Goal: Information Seeking & Learning: Find contact information

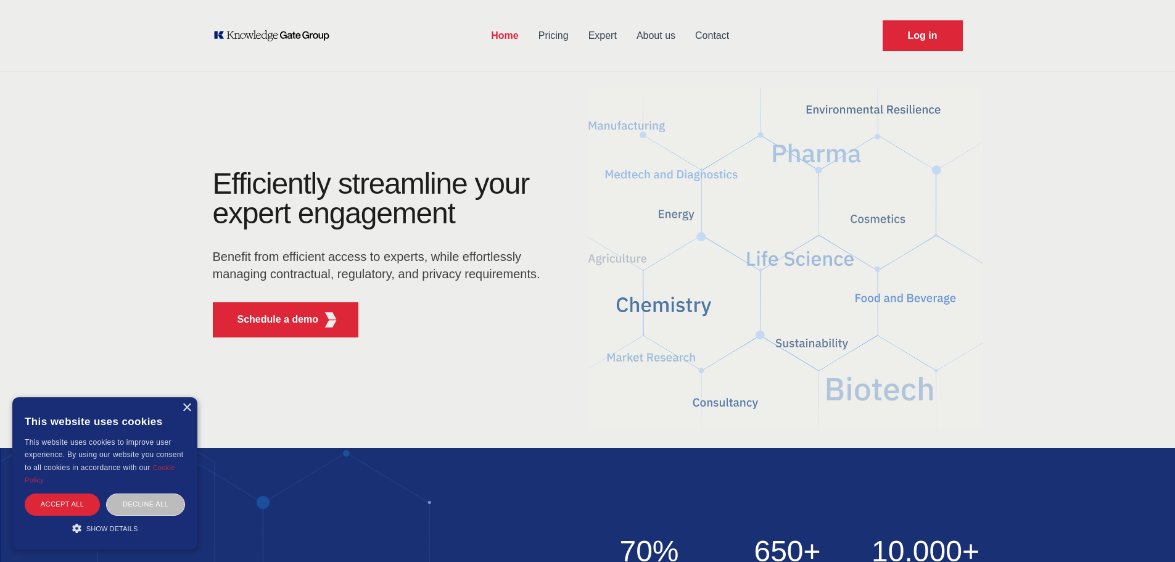
drag, startPoint x: 0, startPoint y: 0, endPoint x: 711, endPoint y: 32, distance: 711.5
click at [711, 32] on link "Contact" at bounding box center [712, 36] width 54 height 32
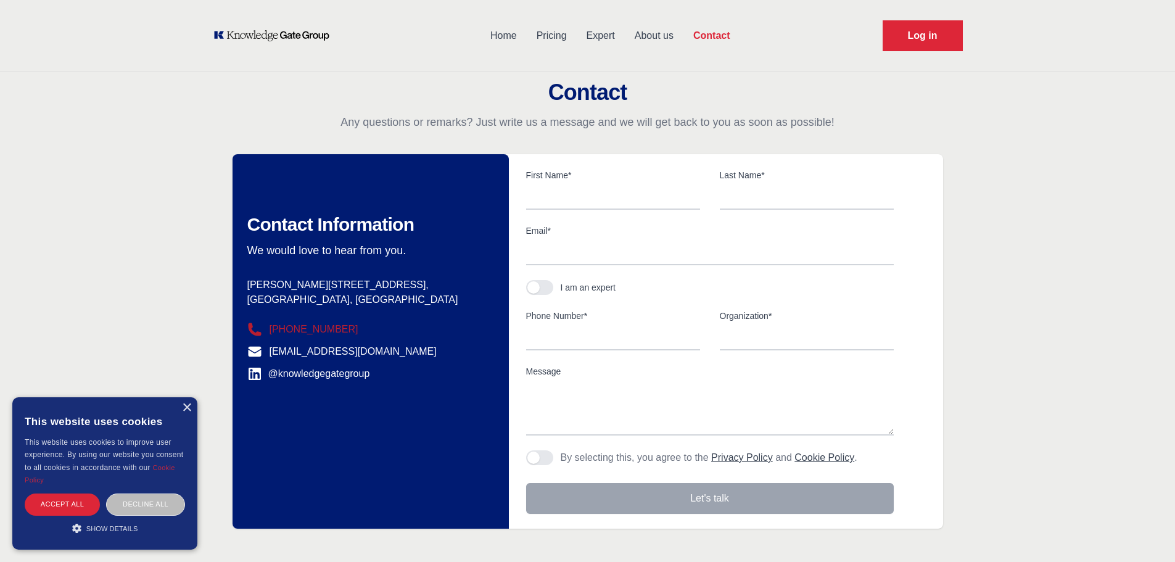
click at [357, 329] on dd "[PHONE_NUMBER]" at bounding box center [363, 329] width 232 height 15
drag, startPoint x: 424, startPoint y: 331, endPoint x: 265, endPoint y: 315, distance: 160.0
click at [265, 315] on dl "Postal address [PERSON_NAME][STREET_ADDRESS] Phone number [PHONE_NUMBER] Email …" at bounding box center [363, 330] width 232 height 104
copy link "[PHONE_NUMBER]"
click at [97, 176] on div "Contact Any questions or remarks? Just write us a message and we will get back …" at bounding box center [587, 304] width 1175 height 449
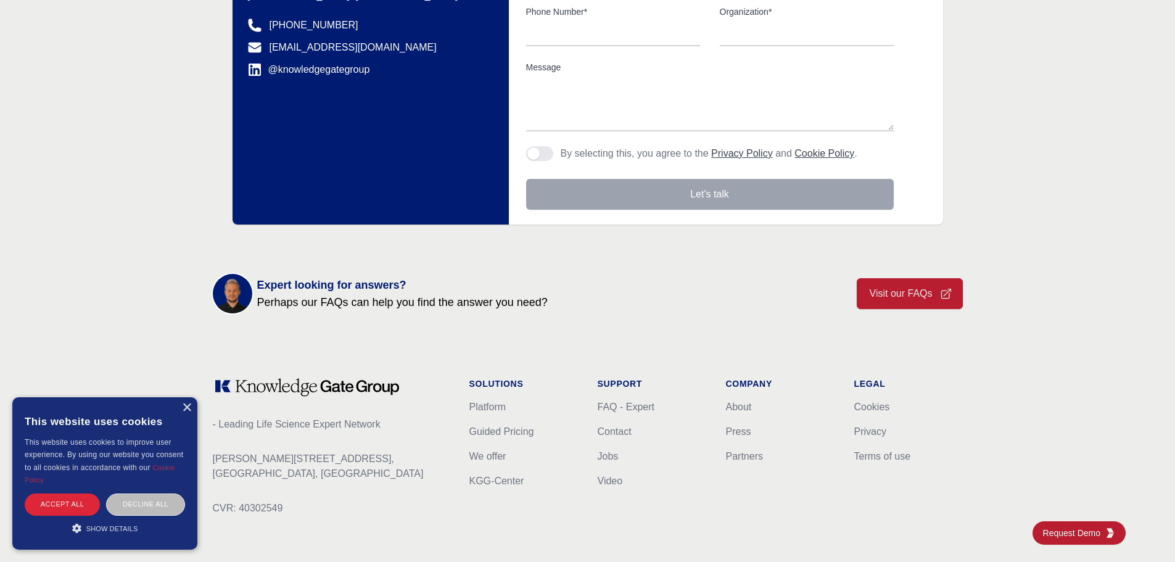
scroll to position [370, 0]
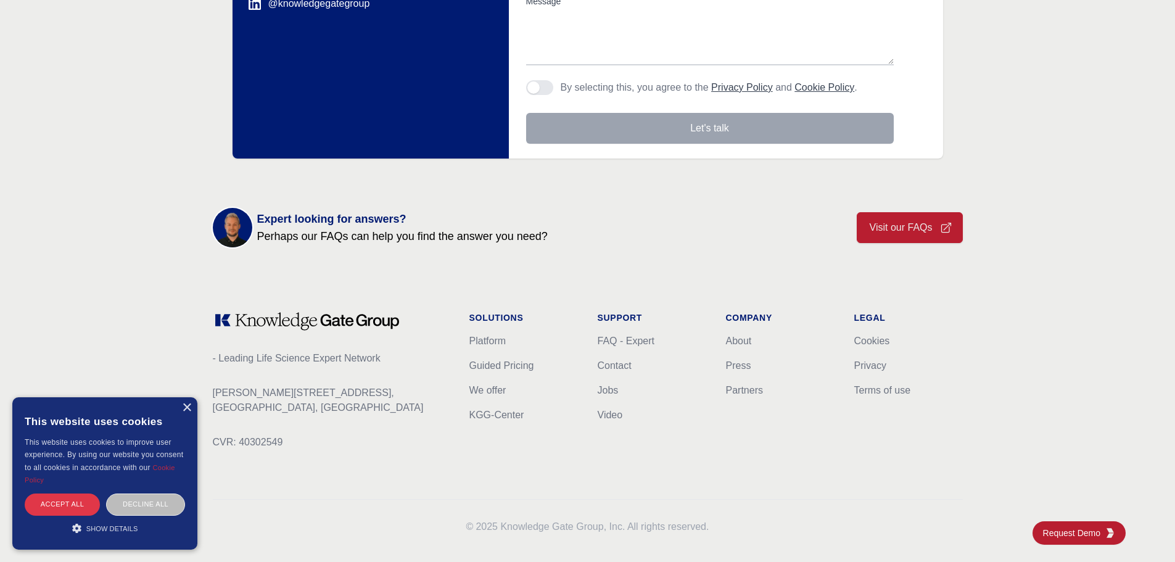
click at [63, 502] on div "Accept all" at bounding box center [62, 505] width 75 height 22
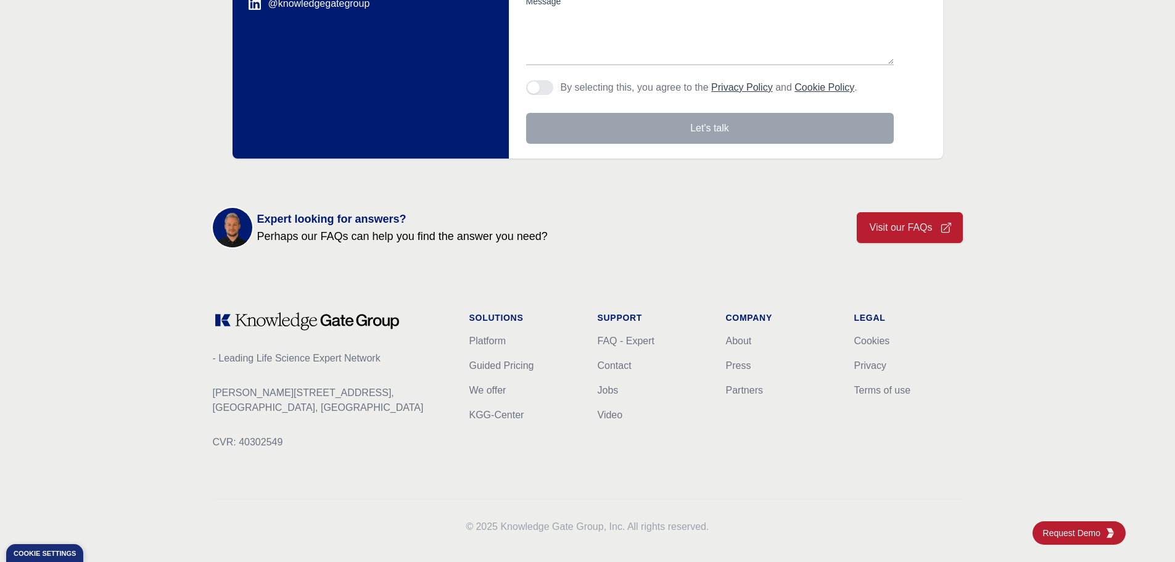
scroll to position [382, 0]
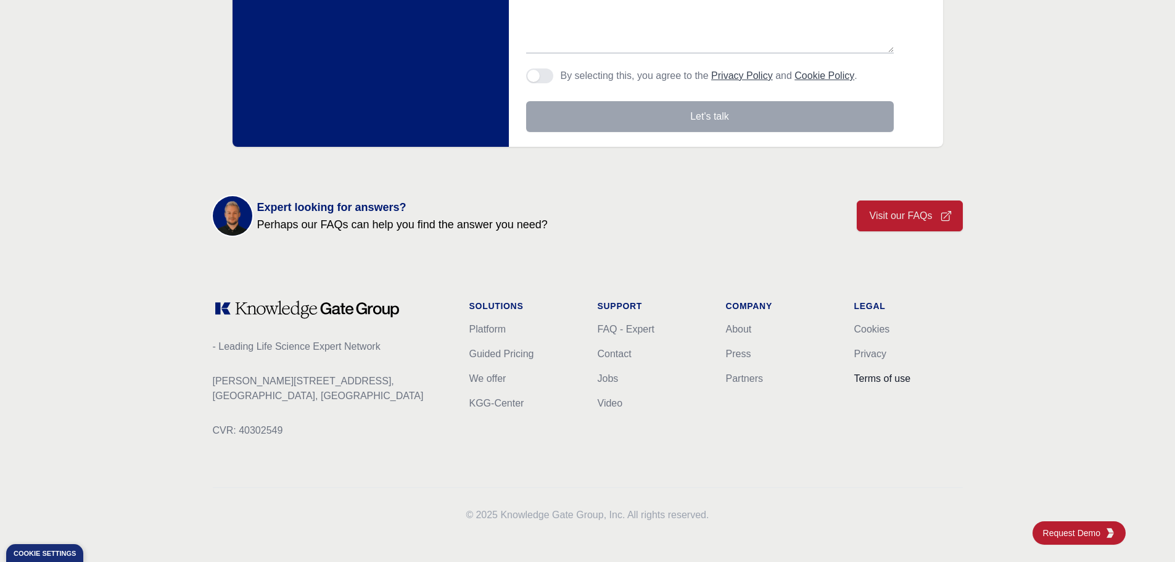
click at [871, 376] on link "Terms of use" at bounding box center [882, 378] width 57 height 10
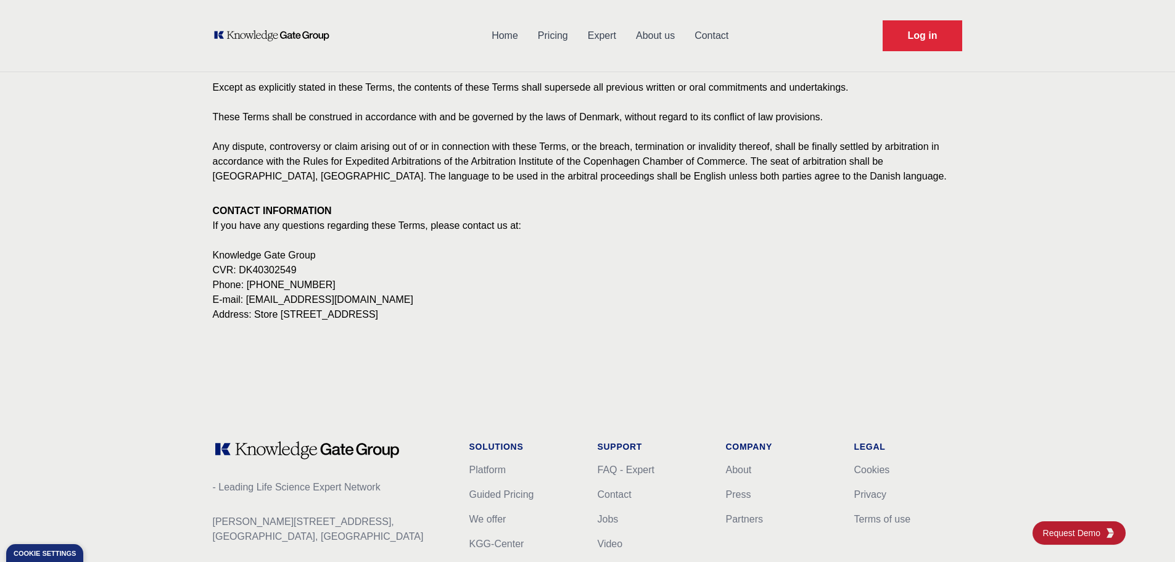
scroll to position [2062, 0]
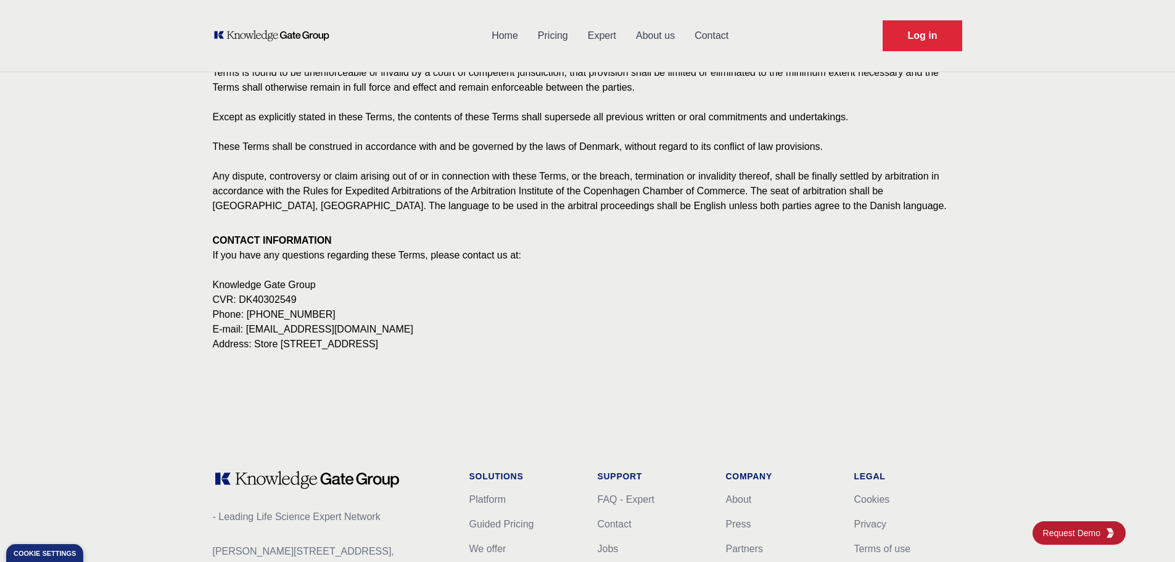
drag, startPoint x: 322, startPoint y: 331, endPoint x: 249, endPoint y: 331, distance: 73.4
click at [249, 322] on p "Phone: [PHONE_NUMBER]" at bounding box center [588, 314] width 750 height 15
copy p "[PHONE_NUMBER]"
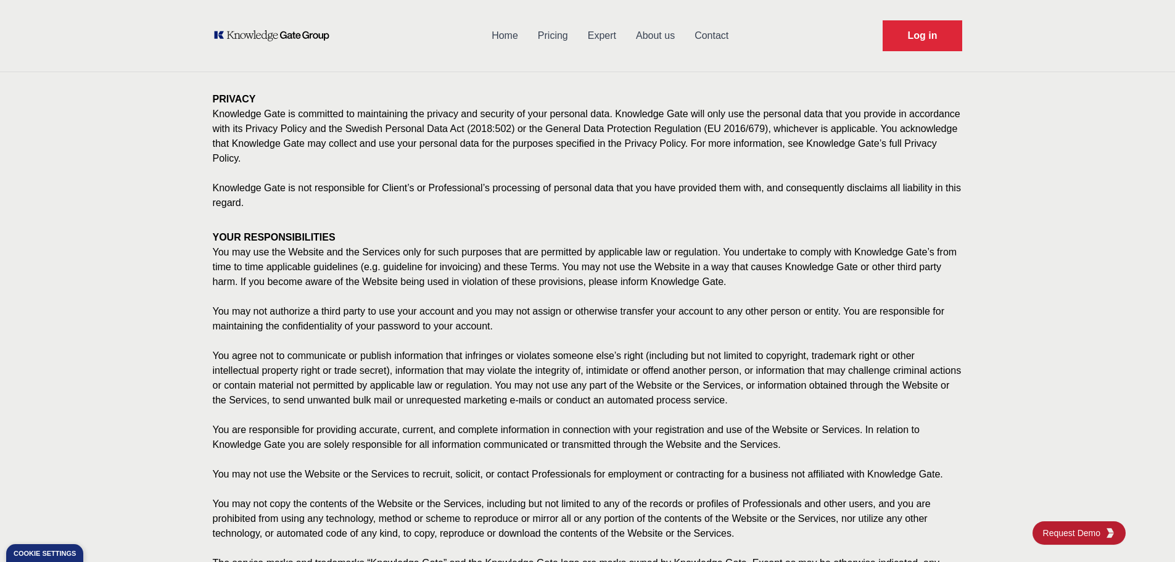
scroll to position [828, 0]
